Goal: Find specific page/section: Find specific page/section

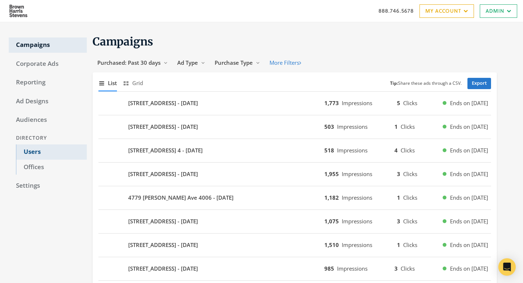
click at [44, 149] on link "Users" at bounding box center [51, 151] width 71 height 15
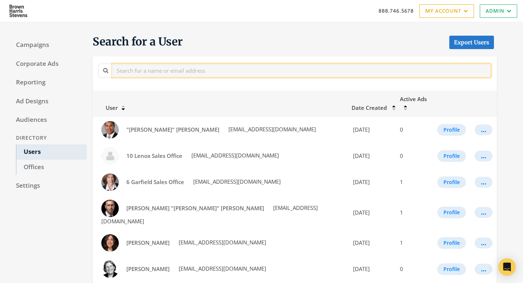
click at [130, 70] on input "text" at bounding box center [301, 70] width 379 height 13
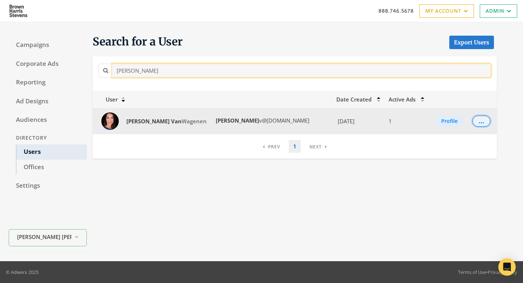
type input "lisa van"
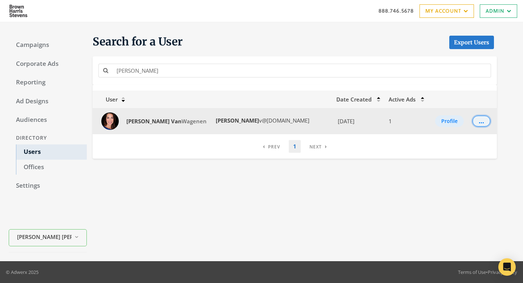
click at [479, 121] on div "..." at bounding box center [481, 121] width 5 height 1
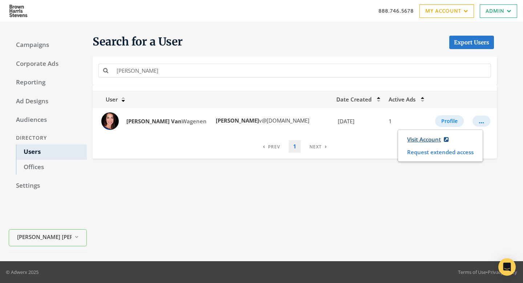
click at [427, 137] on link "Visit Account" at bounding box center [427, 139] width 51 height 13
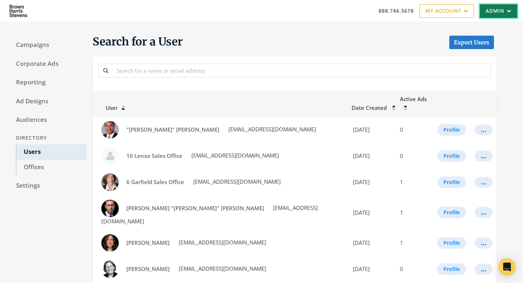
click at [501, 10] on link "Admin" at bounding box center [498, 10] width 37 height 13
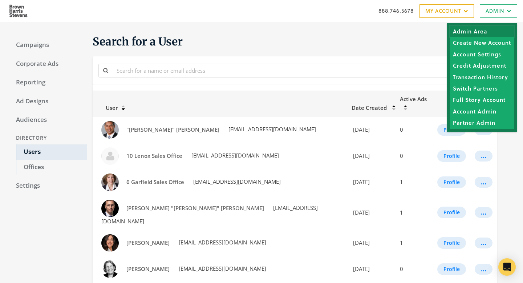
click at [490, 31] on link "Admin Area" at bounding box center [482, 31] width 64 height 11
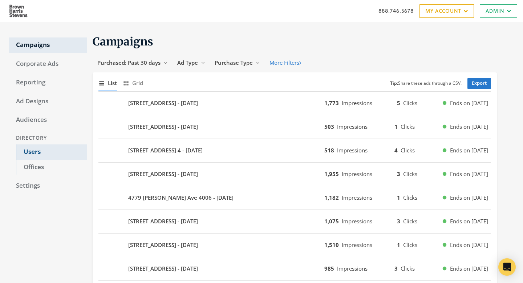
click at [38, 151] on link "Users" at bounding box center [51, 151] width 71 height 15
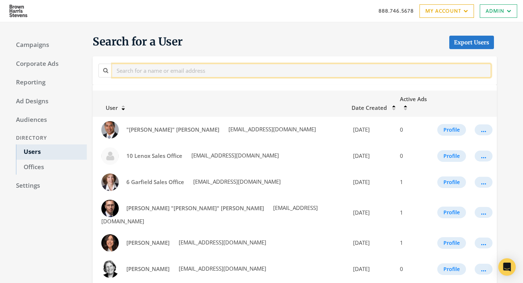
click at [163, 68] on input "text" at bounding box center [301, 70] width 379 height 13
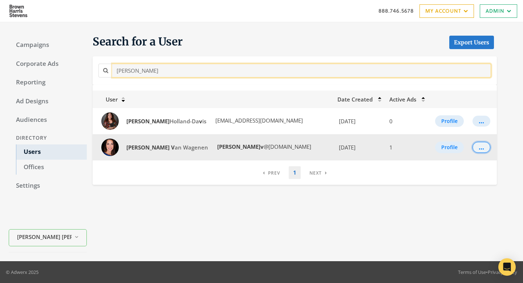
type input "lisa v"
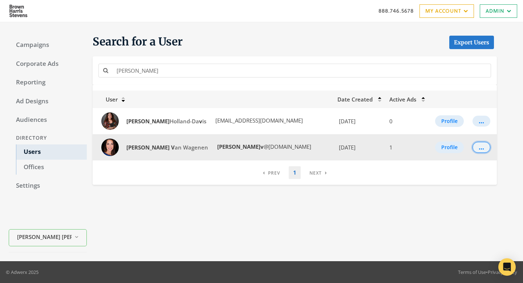
click at [479, 147] on div "..." at bounding box center [481, 147] width 5 height 1
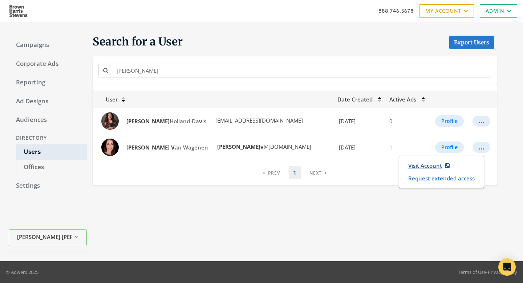
click at [433, 164] on link "Visit Account" at bounding box center [428, 165] width 51 height 13
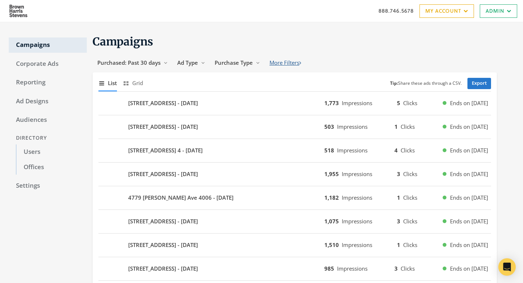
click at [277, 64] on button "More Filters" at bounding box center [285, 62] width 41 height 13
click at [342, 61] on button "States 4 Reveal list of [object Object]" at bounding box center [332, 62] width 42 height 13
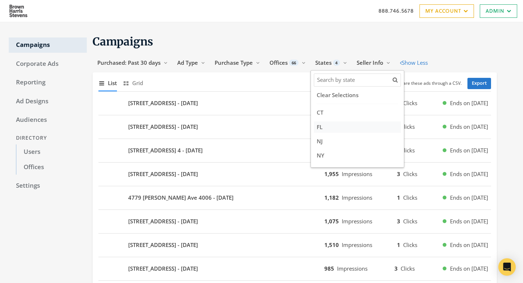
click at [326, 129] on label "FL" at bounding box center [357, 126] width 87 height 11
click at [322, 129] on input "FL" at bounding box center [322, 126] width 0 height 5
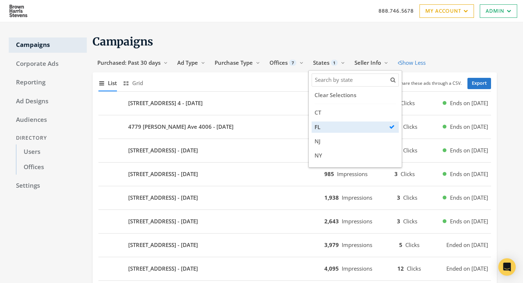
click at [327, 20] on div "888.746.5678 My Account My Campaigns Account Summary Compliance Dashboard Enter…" at bounding box center [261, 11] width 523 height 22
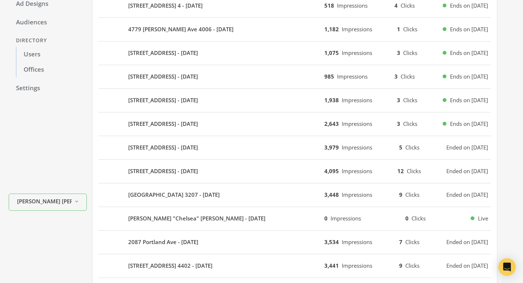
scroll to position [66, 0]
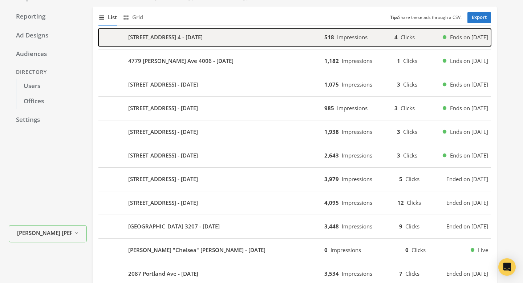
click at [228, 38] on div "[STREET_ADDRESS] 4 - [DATE]" at bounding box center [211, 37] width 226 height 17
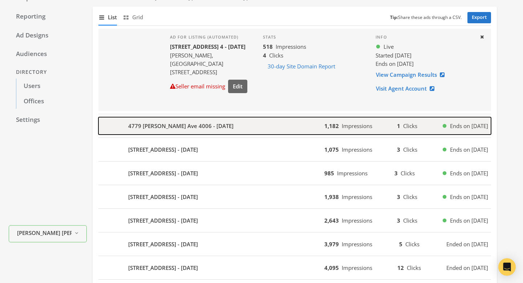
click at [232, 122] on div "[GEOGRAPHIC_DATA][PERSON_NAME][DATE]" at bounding box center [211, 125] width 226 height 17
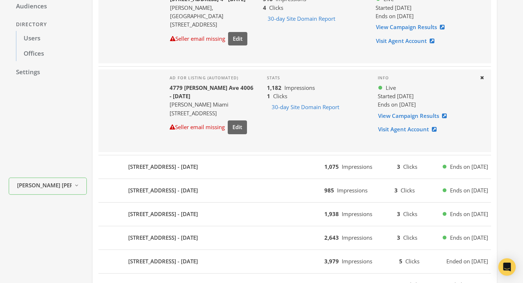
scroll to position [161, 0]
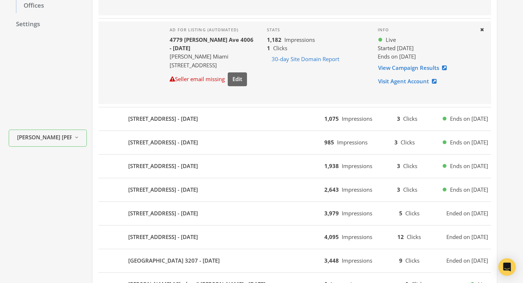
click at [233, 131] on div "142 Peruvian Avenue 101 - 2025-08-11 985 Impressions 3 Clicks Ends on 8/18/25" at bounding box center [294, 143] width 393 height 24
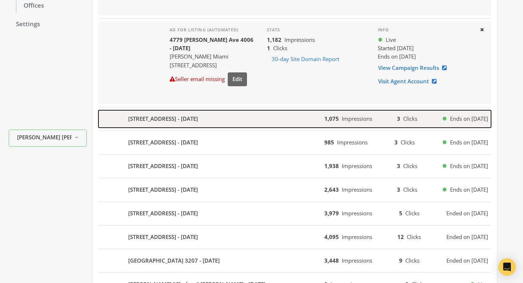
click at [233, 122] on div "[STREET_ADDRESS] - [DATE]" at bounding box center [211, 118] width 226 height 17
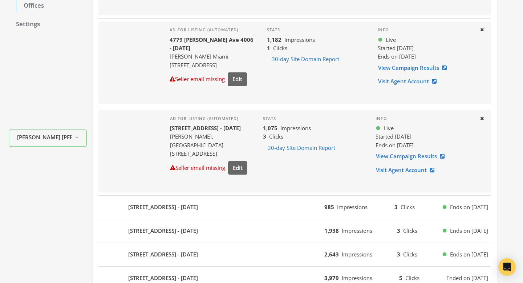
scroll to position [228, 0]
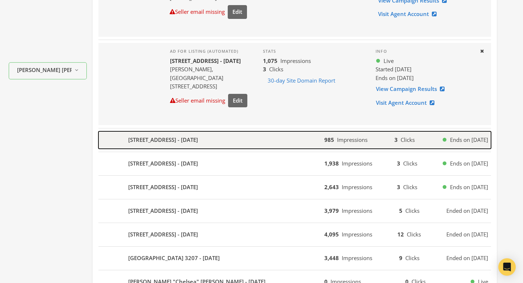
click at [235, 144] on div "[STREET_ADDRESS] - [DATE]" at bounding box center [211, 139] width 226 height 17
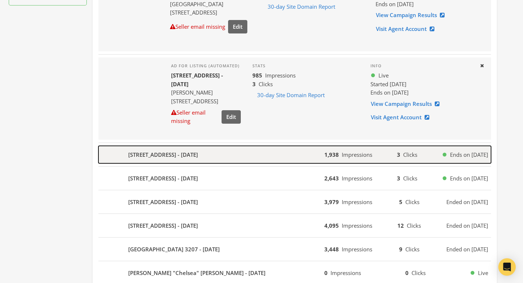
click at [268, 155] on div "[STREET_ADDRESS] - [DATE]" at bounding box center [211, 154] width 226 height 17
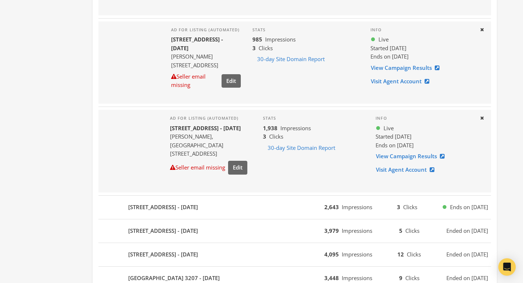
scroll to position [376, 0]
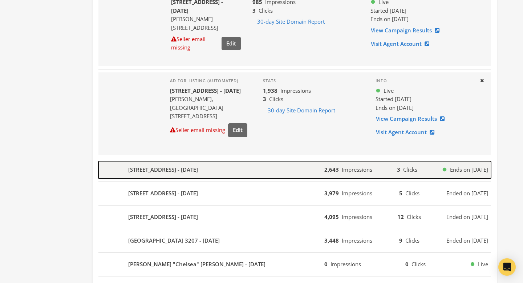
click at [268, 162] on div "[STREET_ADDRESS] - [DATE]" at bounding box center [211, 169] width 226 height 17
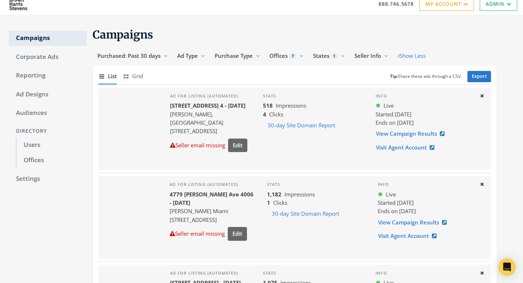
scroll to position [0, 0]
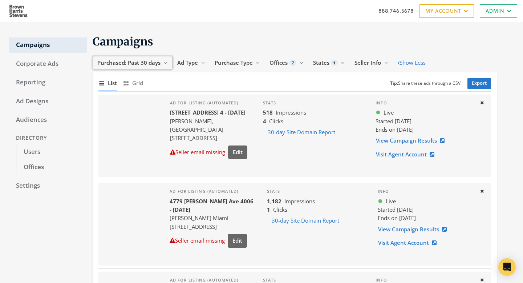
click at [117, 60] on span "Purchased: Past 30 days" at bounding box center [128, 62] width 63 height 7
click at [324, 61] on span "States" at bounding box center [321, 62] width 16 height 7
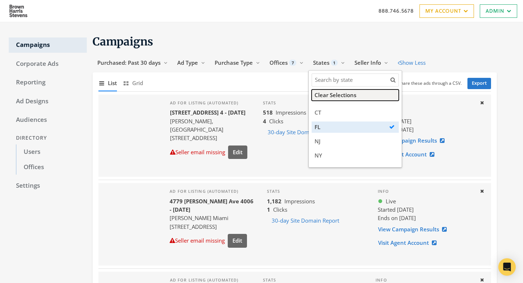
click at [321, 97] on button "Clear Selections" at bounding box center [355, 94] width 87 height 11
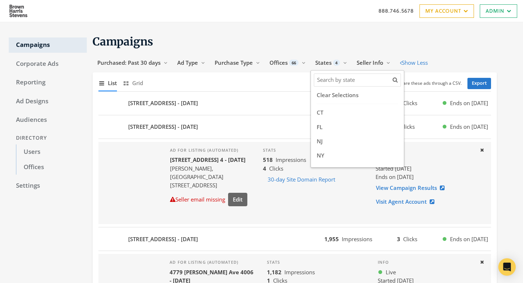
click at [198, 22] on header "888.746.5678 My Account My Campaigns Account Summary Compliance Dashboard Enter…" at bounding box center [261, 11] width 523 height 22
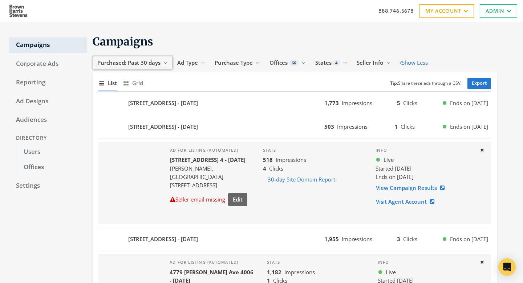
click at [122, 65] on span "Purchased: Past 30 days" at bounding box center [128, 62] width 63 height 7
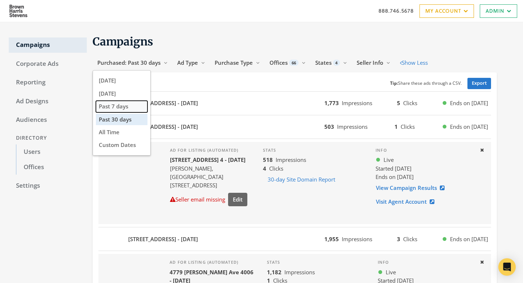
click at [119, 109] on span "Past 7 days" at bounding box center [113, 105] width 29 height 7
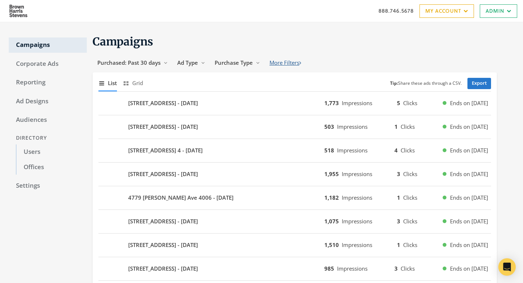
click at [277, 62] on button "More Filters" at bounding box center [285, 62] width 41 height 13
click at [38, 64] on link "Corporate Ads" at bounding box center [48, 63] width 78 height 15
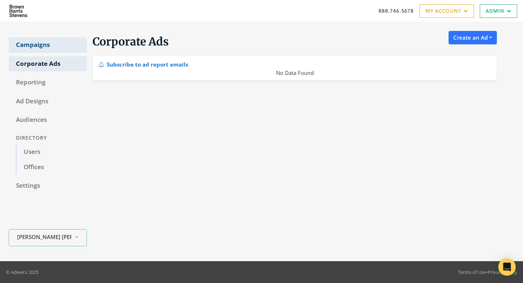
click at [36, 45] on link "Campaigns" at bounding box center [48, 44] width 78 height 15
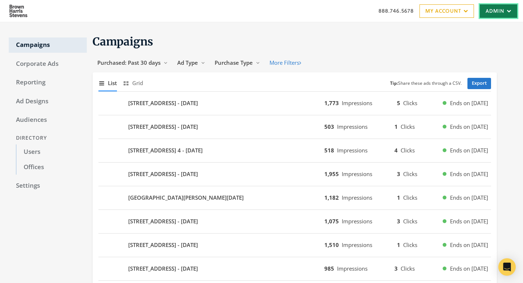
click at [493, 8] on link "Admin" at bounding box center [498, 10] width 37 height 13
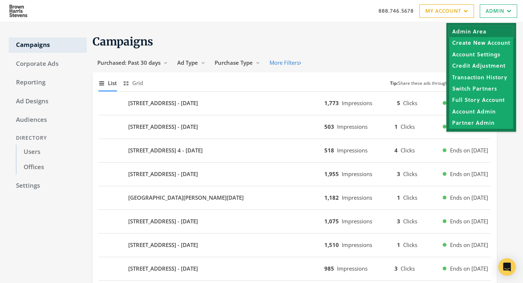
click at [488, 32] on link "Admin Area" at bounding box center [481, 31] width 64 height 11
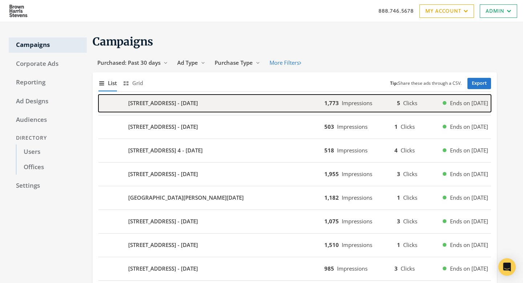
click at [309, 102] on div "[STREET_ADDRESS] - [DATE]" at bounding box center [211, 102] width 226 height 17
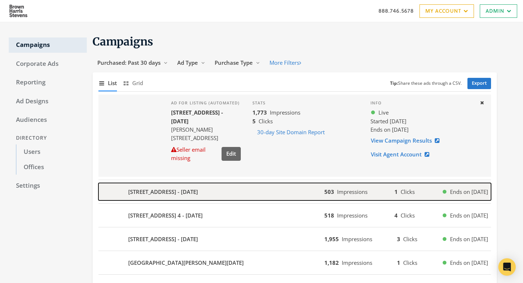
click at [265, 186] on div "[STREET_ADDRESS] - [DATE]" at bounding box center [211, 191] width 226 height 17
